Goal: Information Seeking & Learning: Learn about a topic

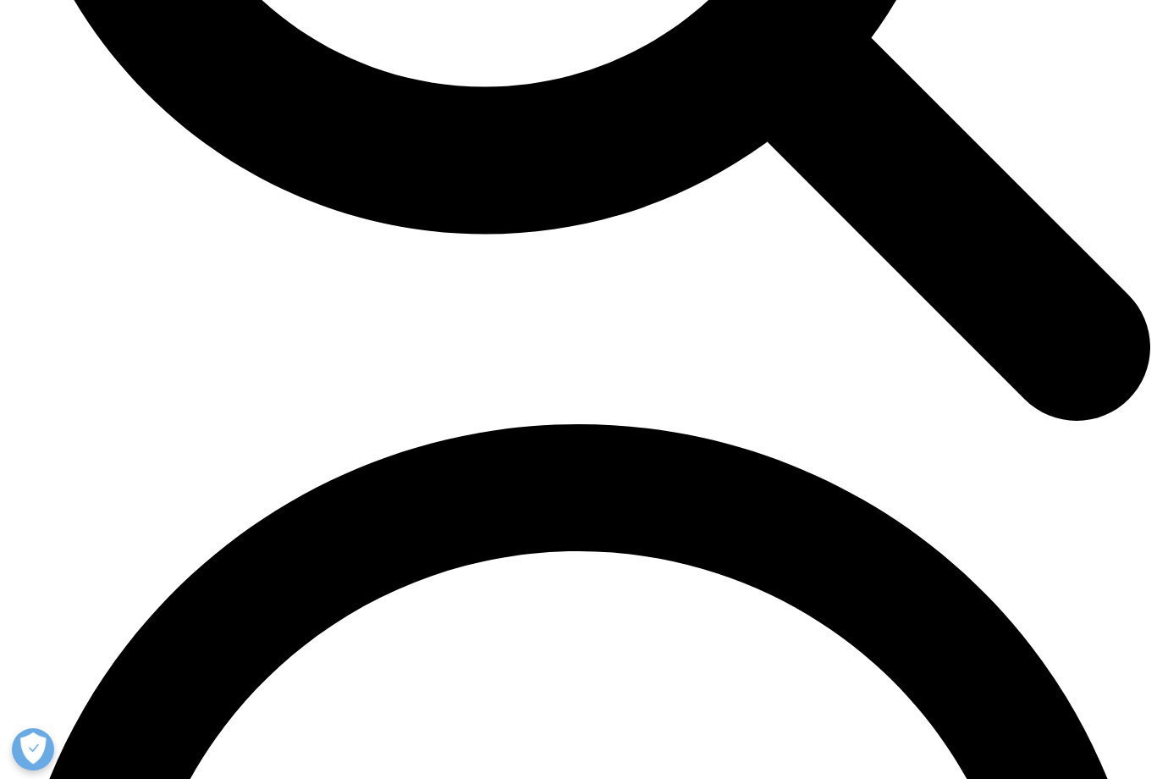
scroll to position [1907, 0]
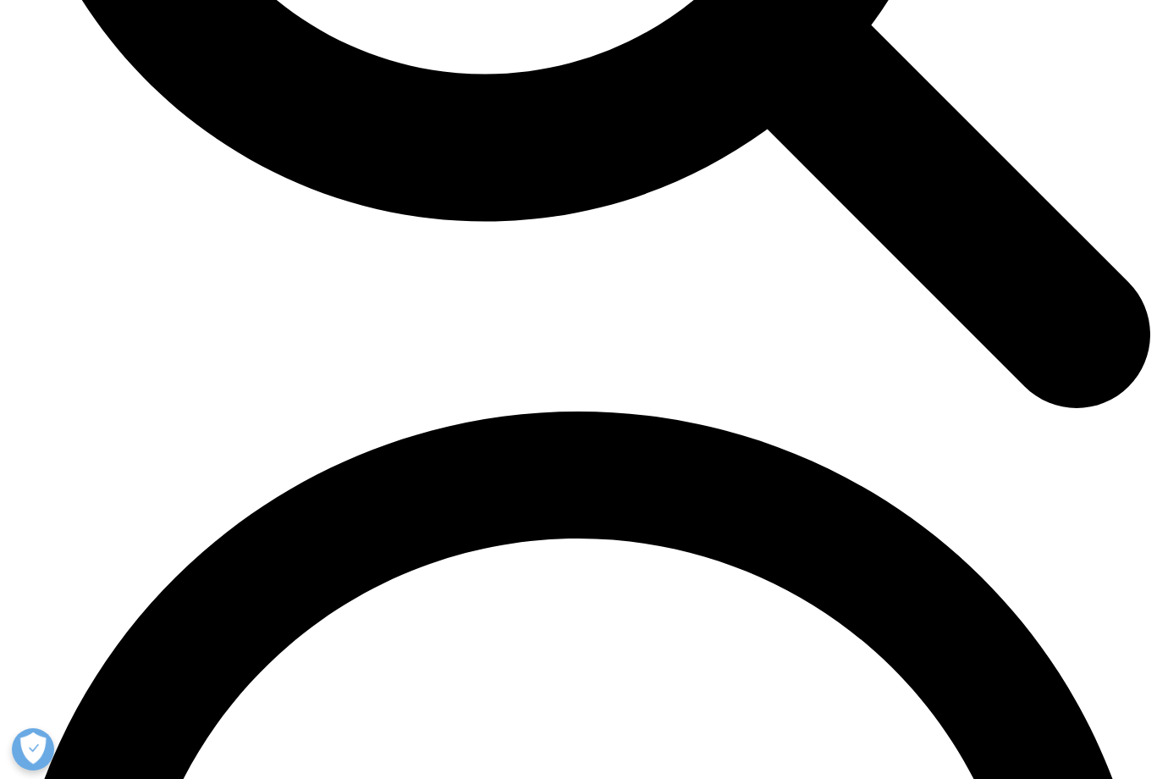
drag, startPoint x: 302, startPoint y: 472, endPoint x: 311, endPoint y: 487, distance: 17.1
copy p "Patients who once abandoned scripts due to cost are now starting, staying on, a…"
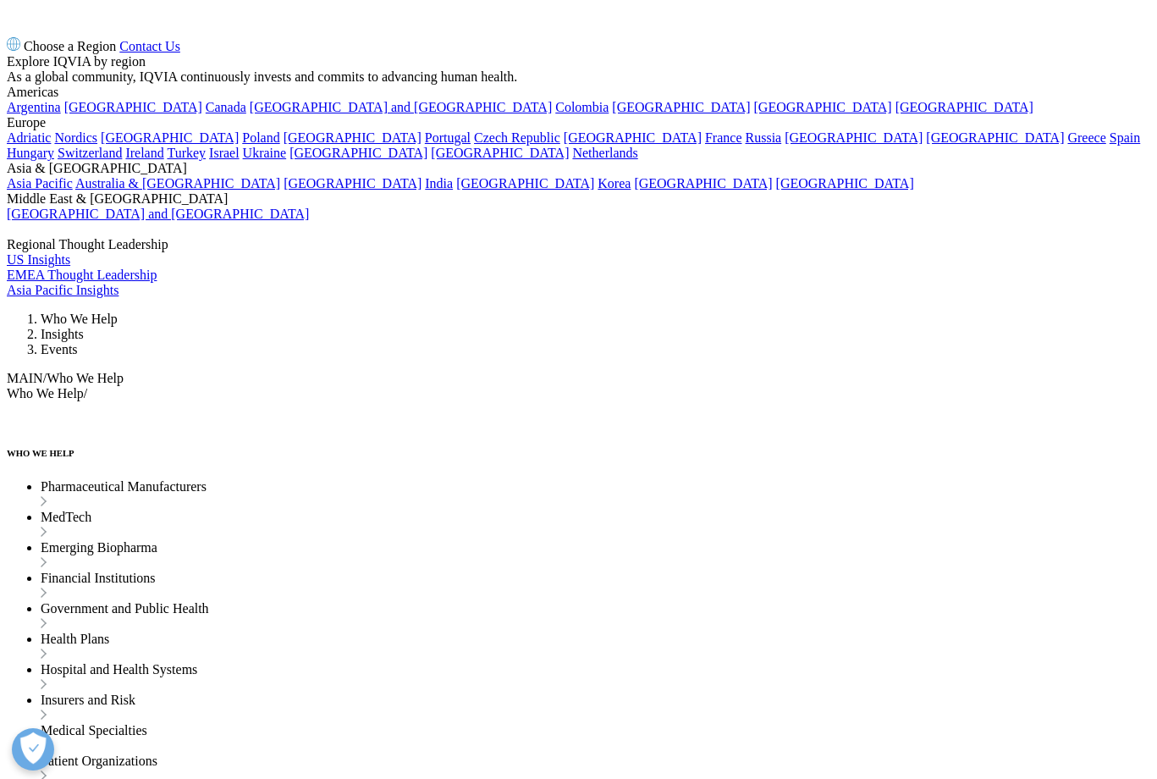
drag, startPoint x: 309, startPoint y: 491, endPoint x: 244, endPoint y: 452, distance: 75.9
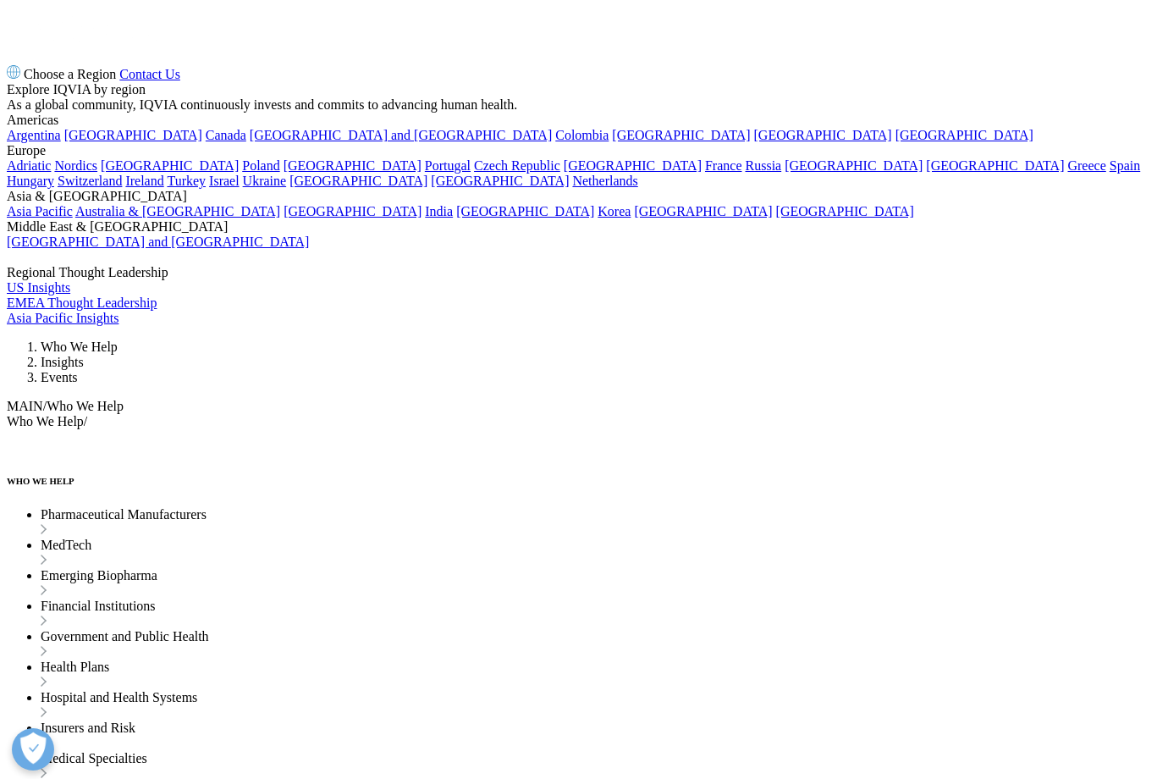
copy p "Make no mistake, this isn’t a temporary spike. We’re witnessing a structural br…"
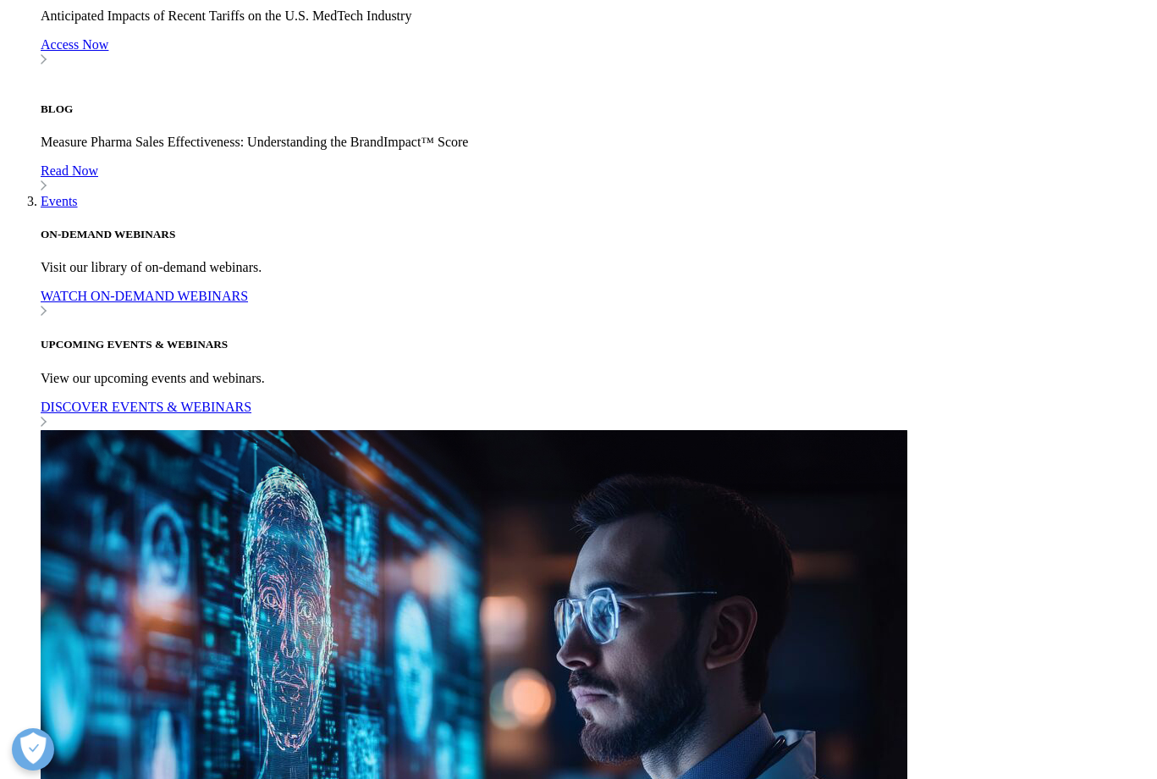
scroll to position [1681, 0]
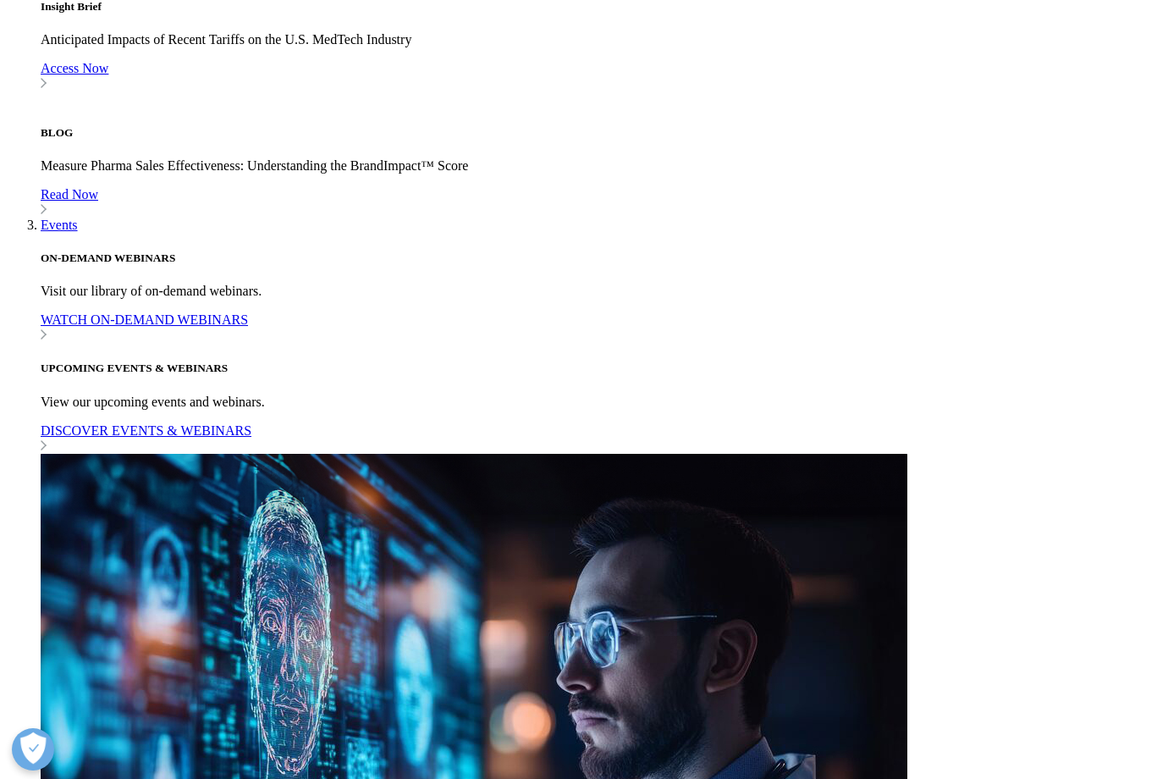
drag, startPoint x: 715, startPoint y: 237, endPoint x: 188, endPoint y: 217, distance: 527.7
copy p "The impact was immediate: oncology prescription volumes jumped 50% year-over-ye…"
